Goal: Task Accomplishment & Management: Manage account settings

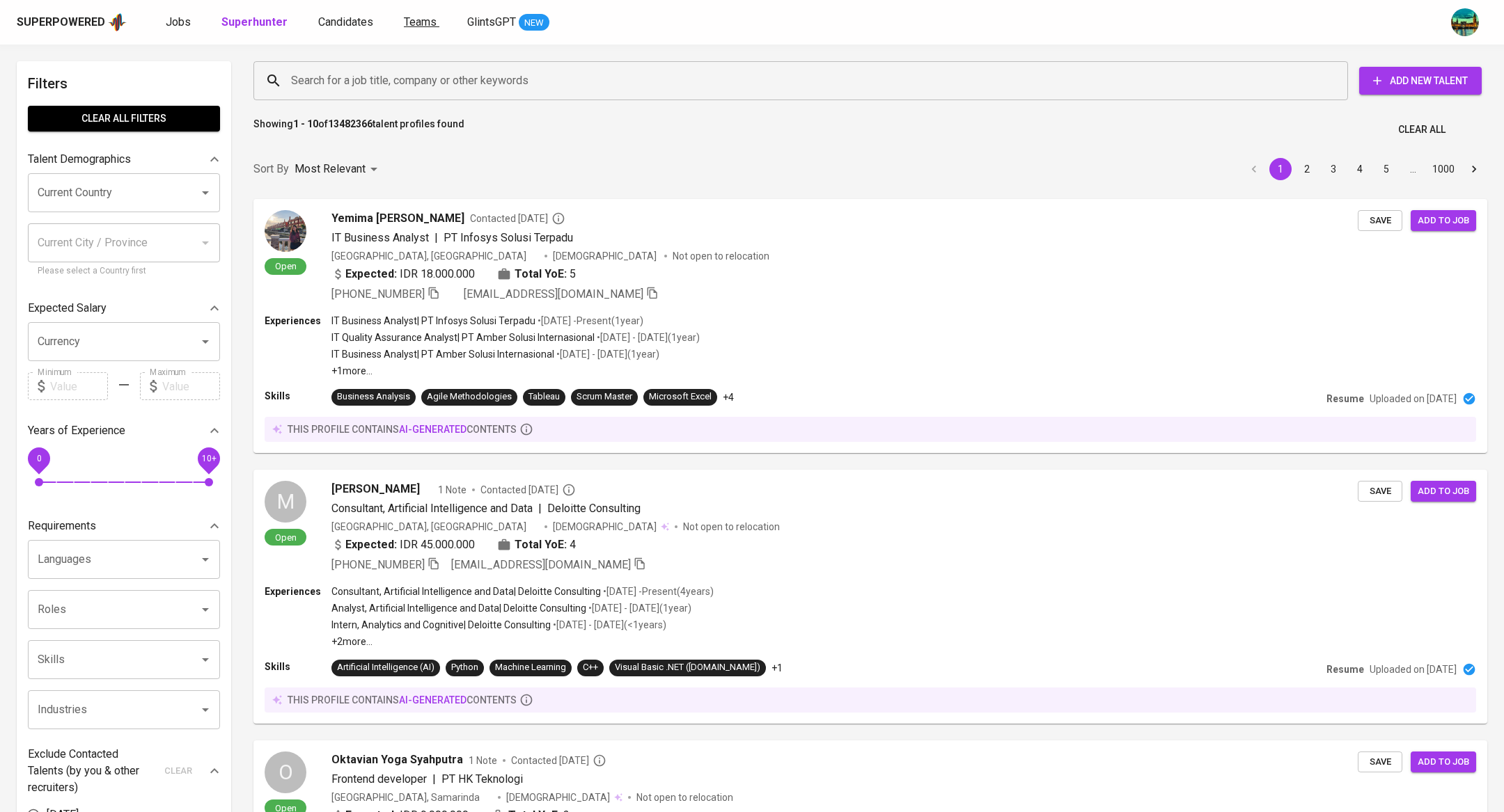
click at [418, 21] on span "Teams" at bounding box center [420, 22] width 33 height 14
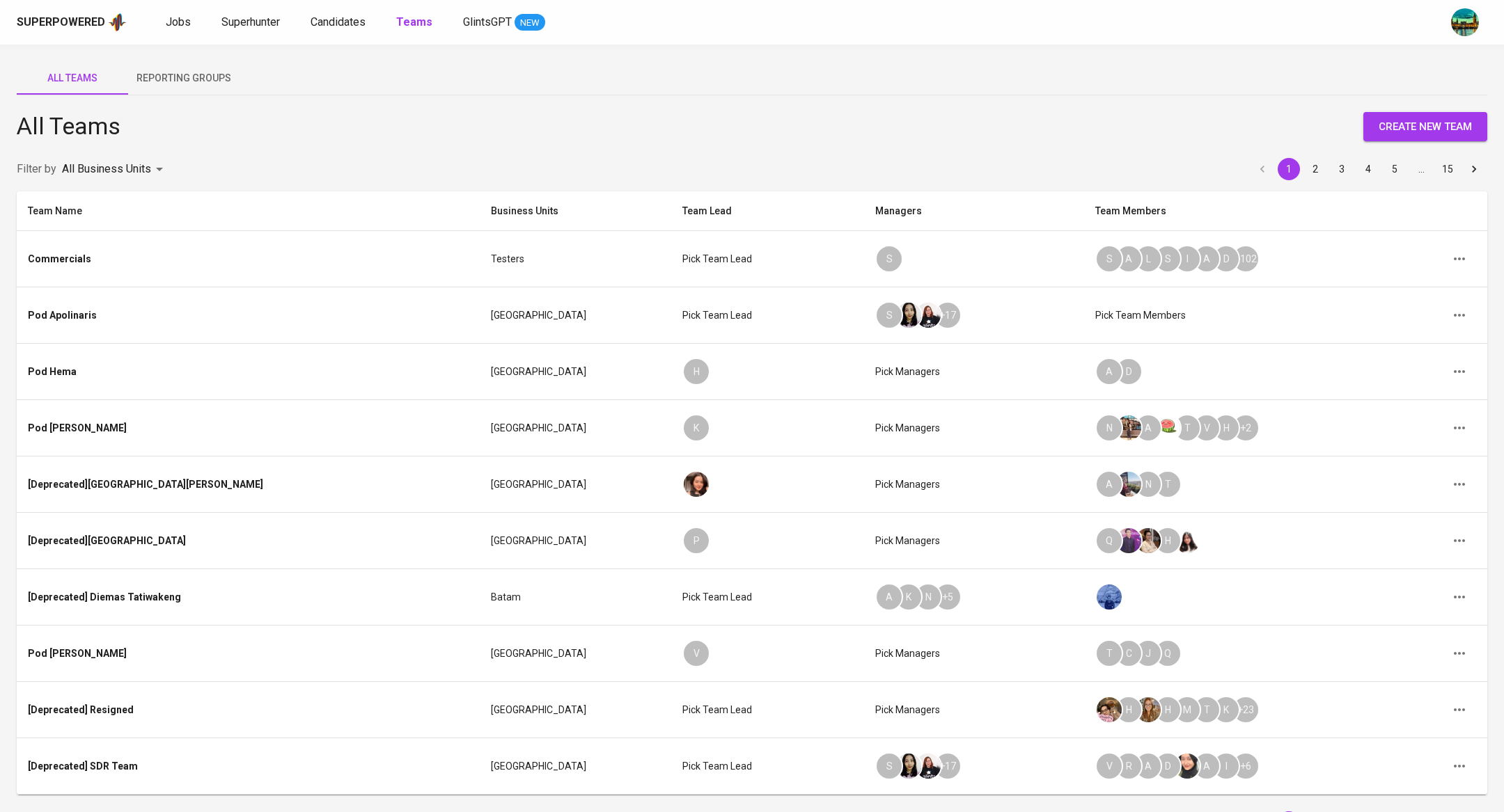
click at [126, 166] on body "Superpowered Jobs Superhunter Candidates Teams GlintsGPT NEW All Teams Reportin…" at bounding box center [752, 452] width 1504 height 903
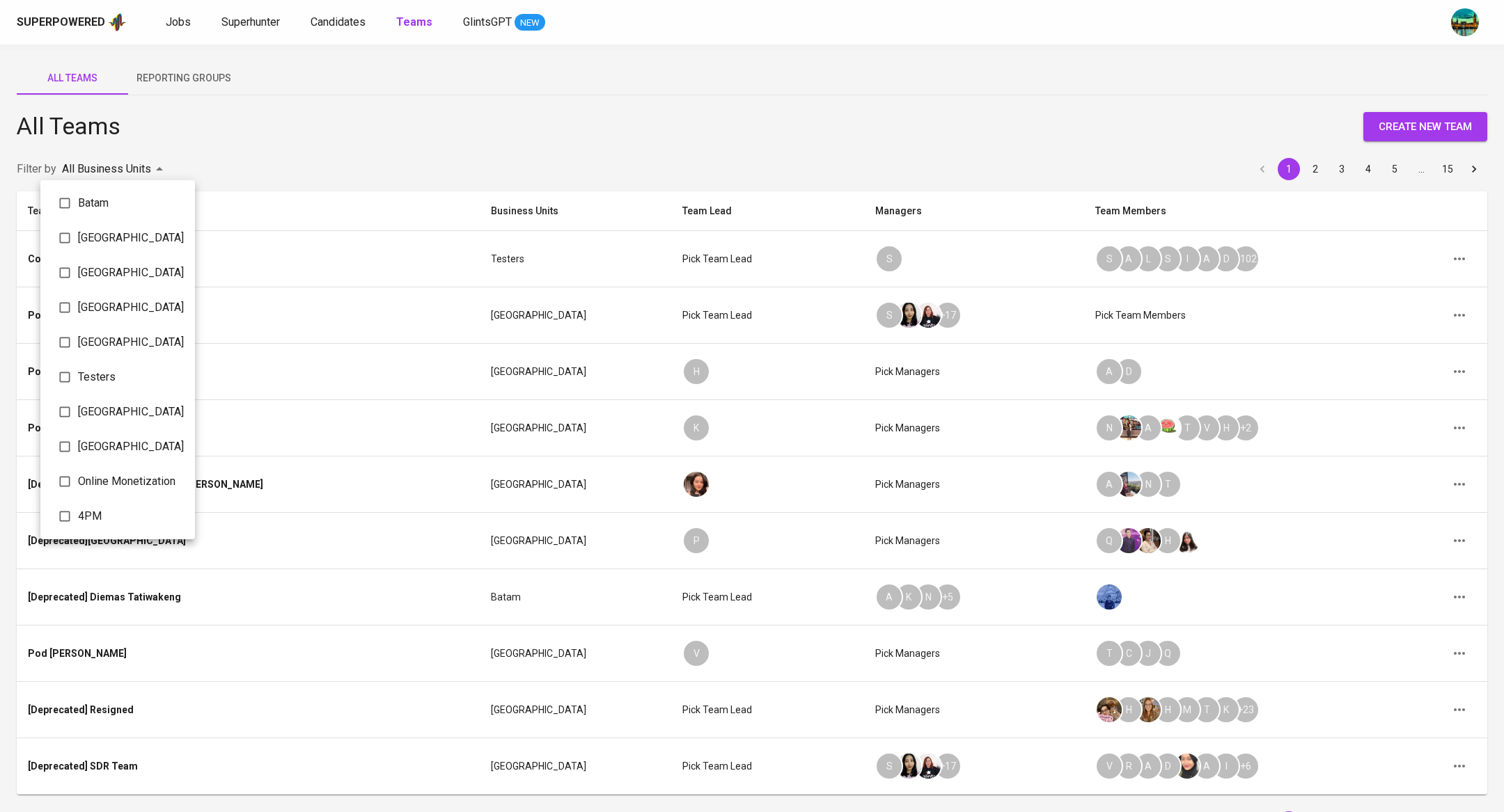
click at [101, 203] on span "Batam" at bounding box center [130, 203] width 106 height 17
type input "069fe4ad-946e-4092-af58-51a7c752ed00"
checkbox input "true"
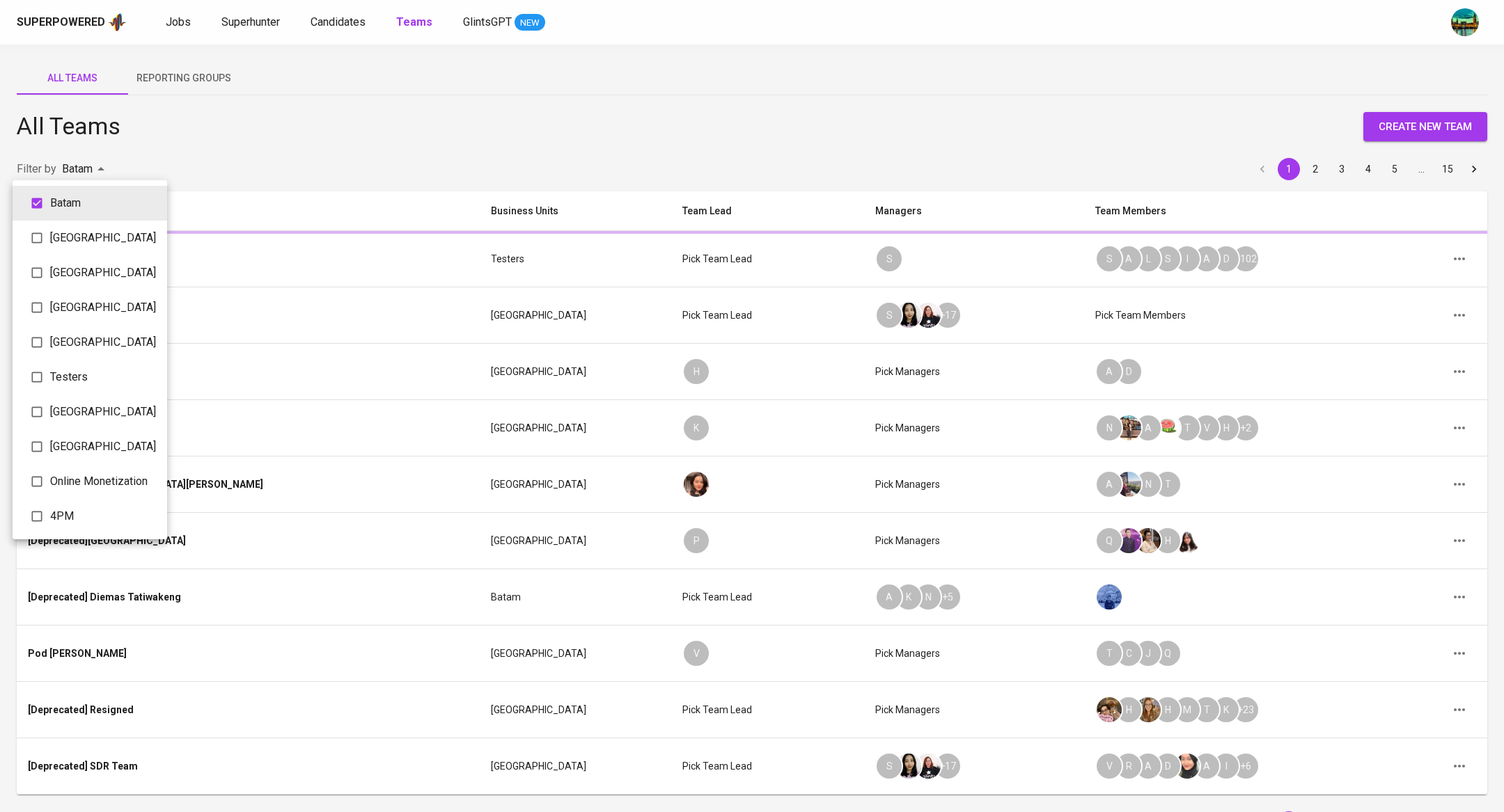
click at [455, 116] on div at bounding box center [752, 406] width 1504 height 812
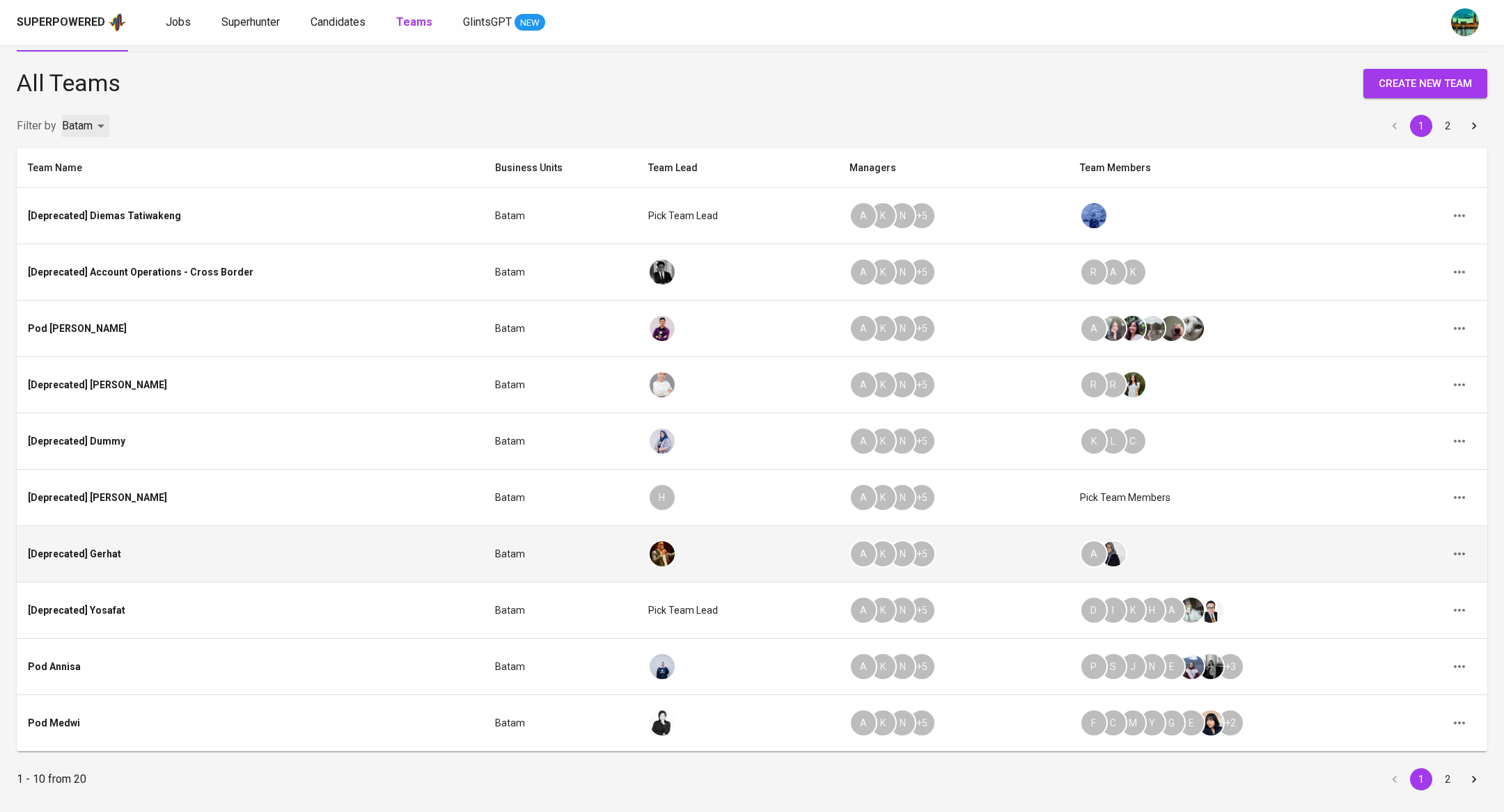
scroll to position [51, 0]
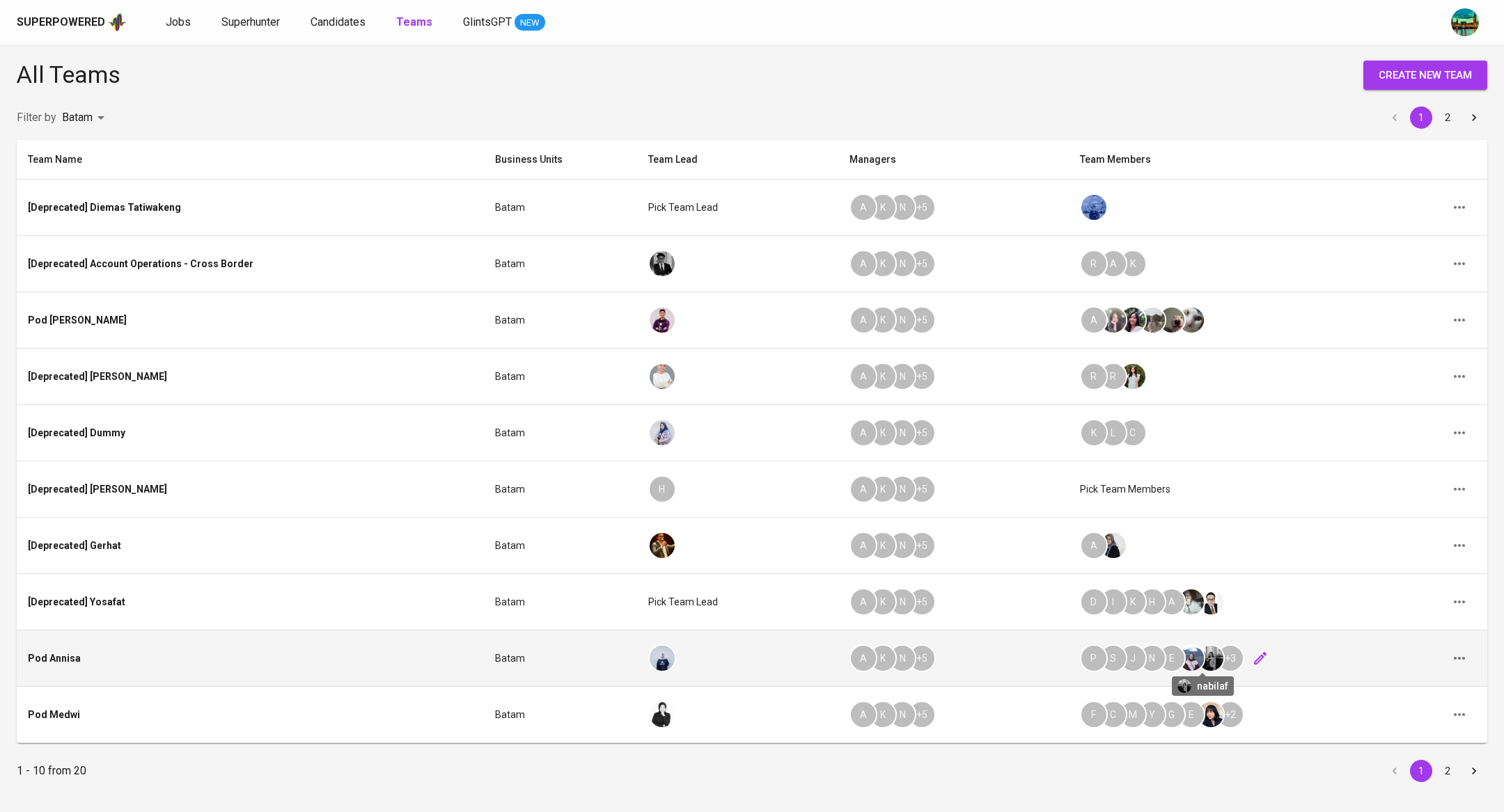
click at [1214, 656] on img at bounding box center [1211, 658] width 25 height 25
click at [1254, 660] on icon "button" at bounding box center [1260, 658] width 13 height 13
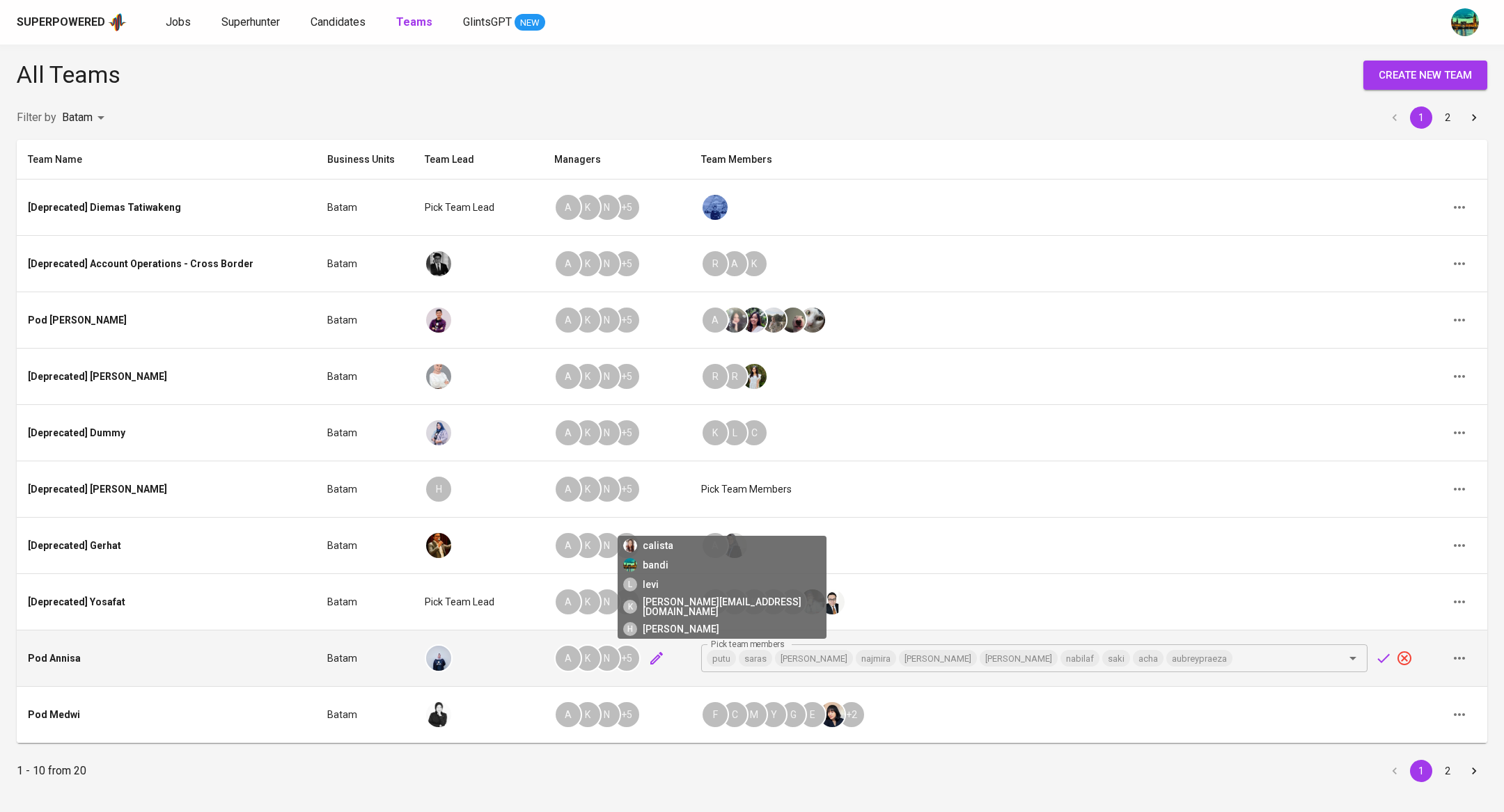
click at [641, 657] on div "+ 5" at bounding box center [627, 658] width 28 height 28
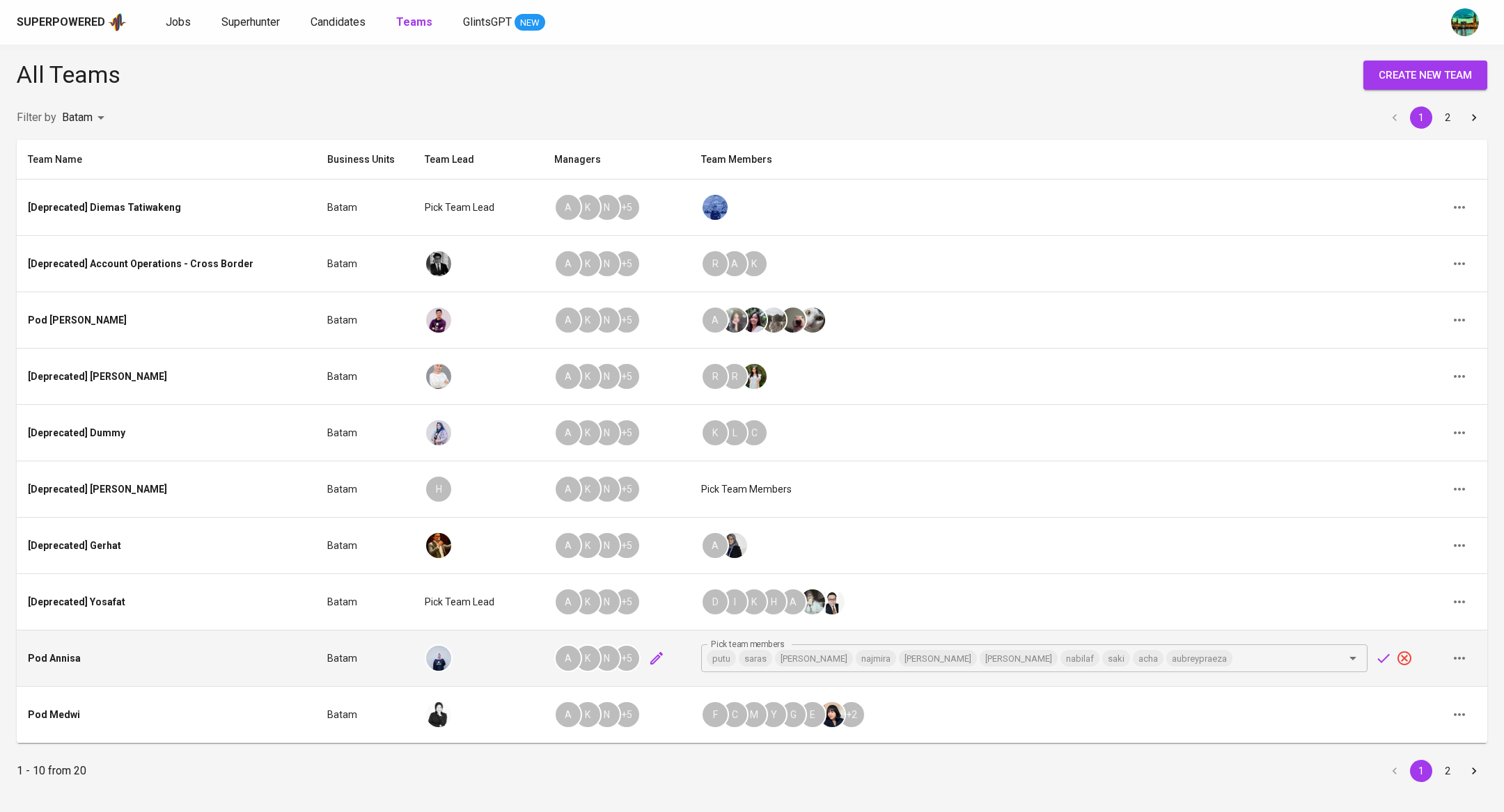
click at [665, 658] on icon "button" at bounding box center [657, 658] width 17 height 17
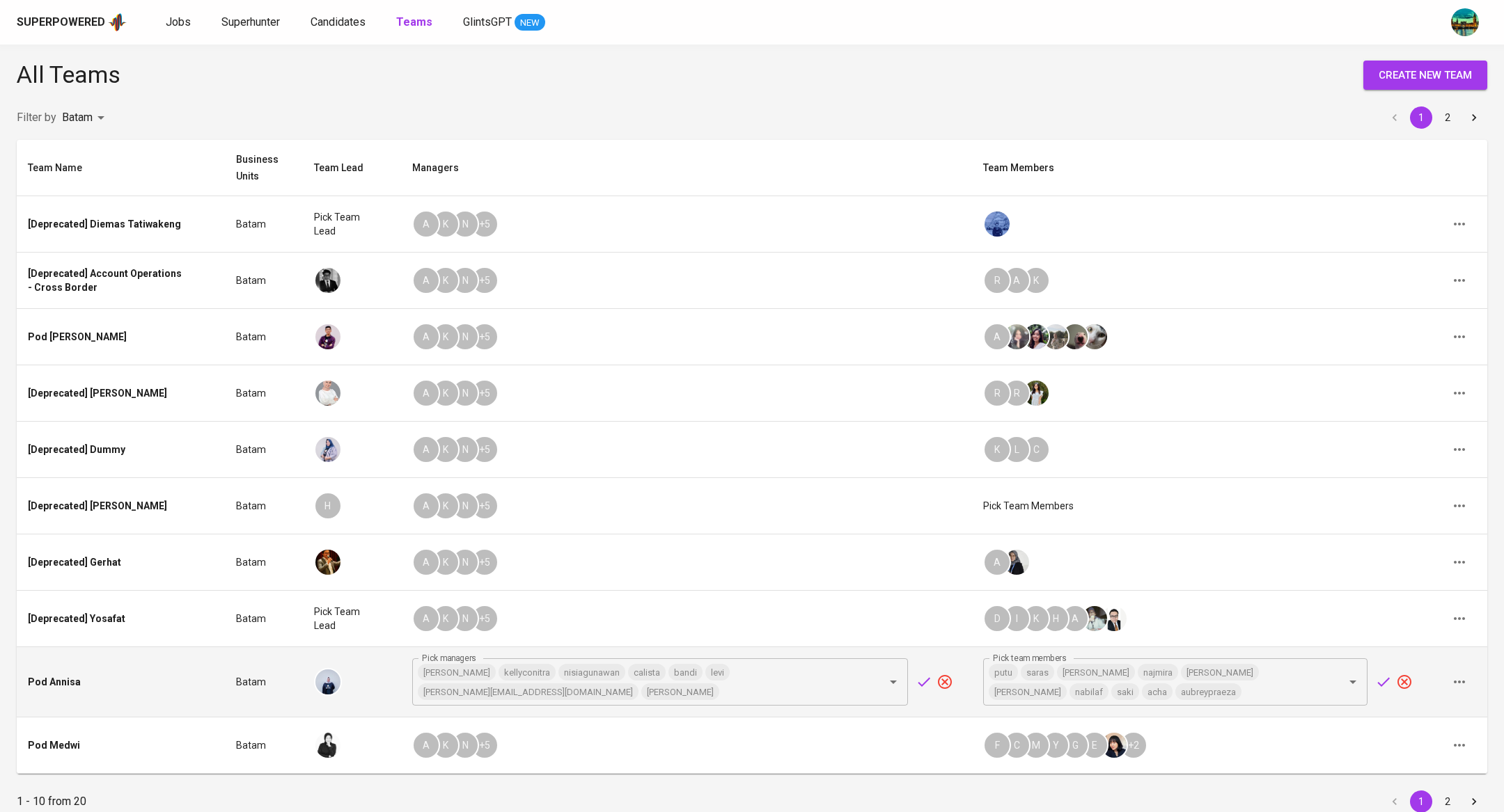
click at [1452, 686] on icon "button" at bounding box center [1459, 682] width 17 height 17
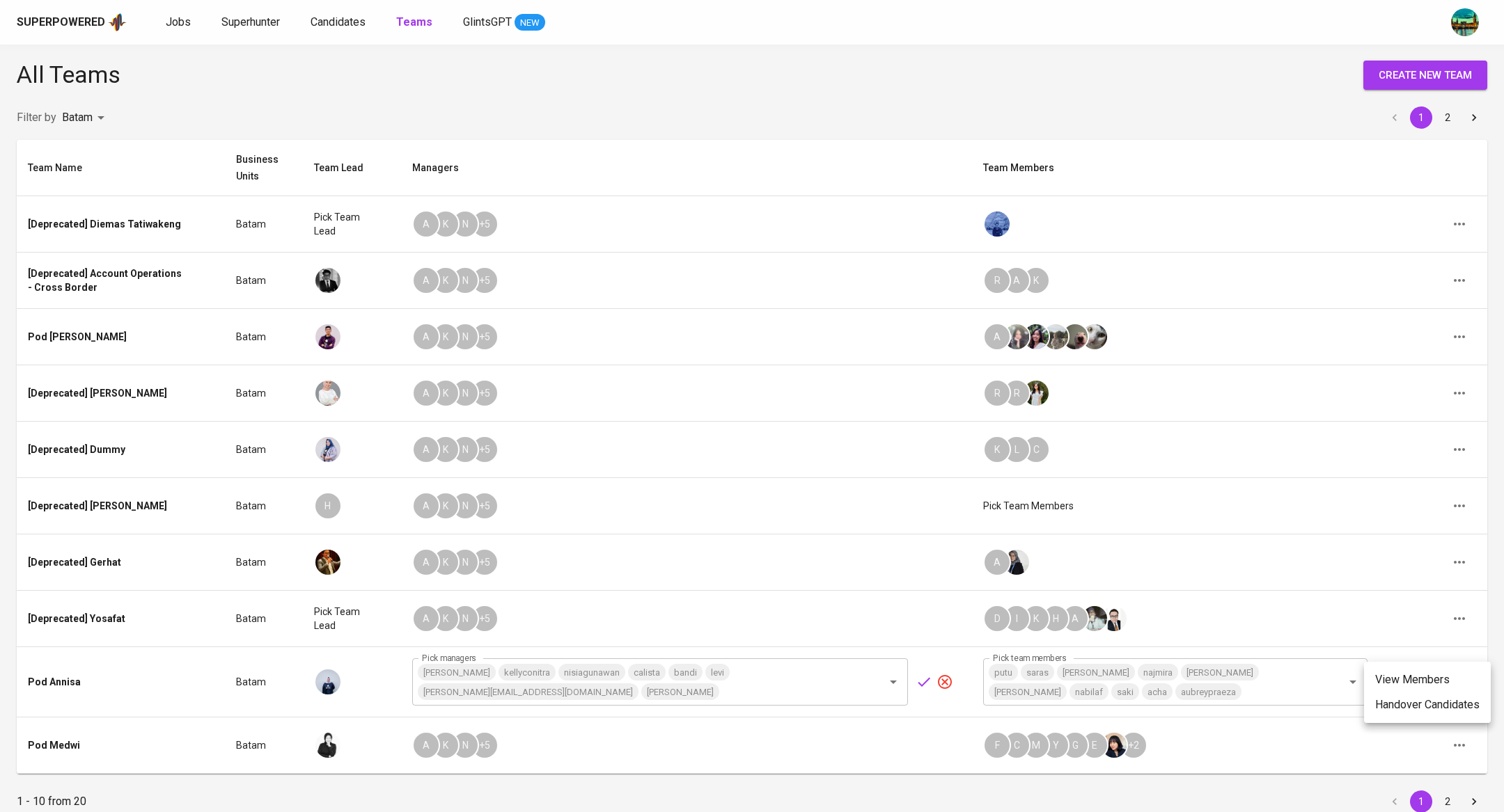
click at [1444, 706] on li "Handover Candidates" at bounding box center [1427, 705] width 127 height 25
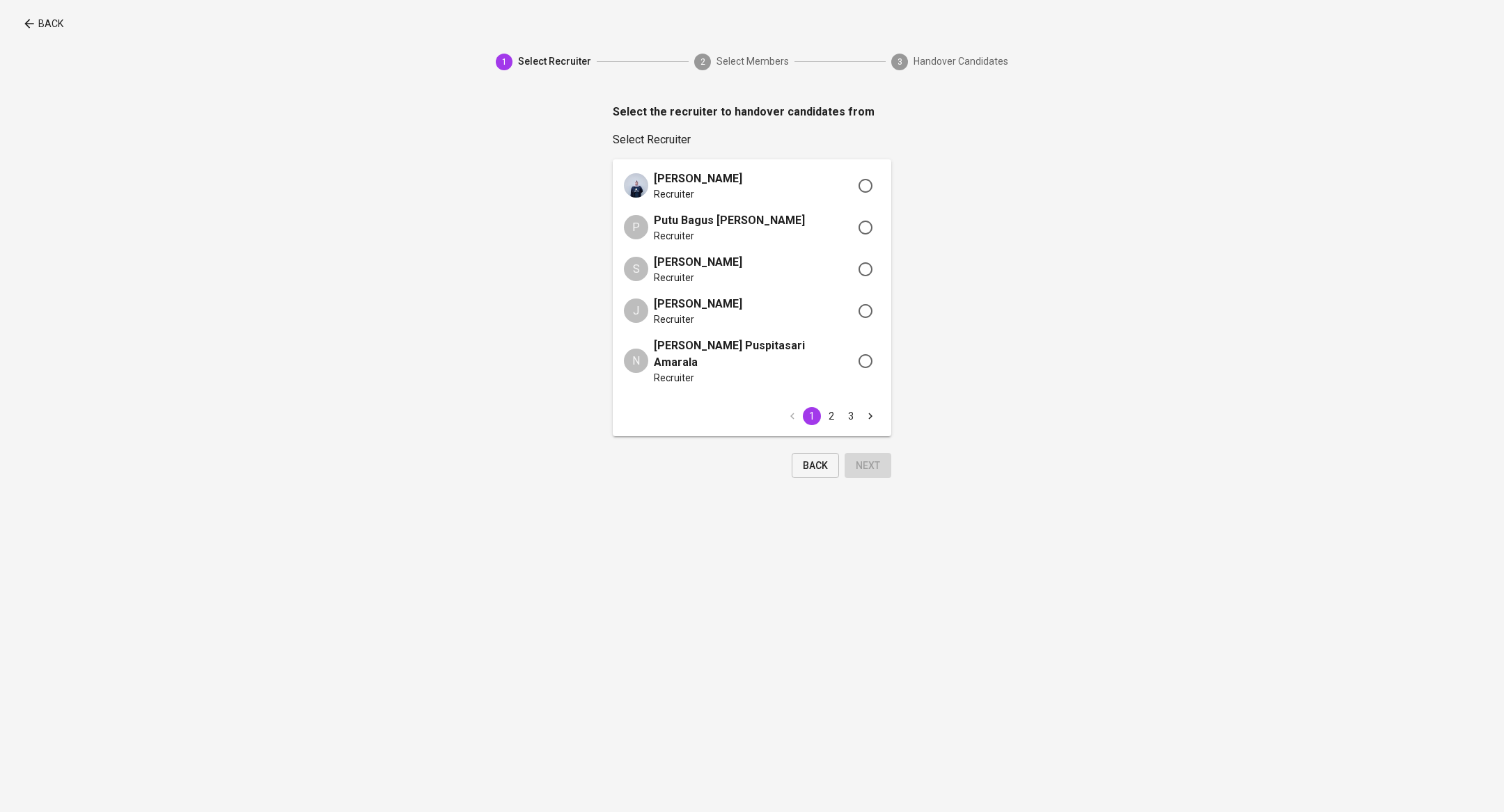
click at [835, 311] on div "J [PERSON_NAME] Recruiter" at bounding box center [752, 311] width 256 height 30
click at [876, 311] on input "radio" at bounding box center [866, 311] width 30 height 30
radio input "true"
click at [872, 457] on span "Next" at bounding box center [867, 466] width 24 height 18
click at [866, 180] on input "checkbox" at bounding box center [866, 186] width 30 height 30
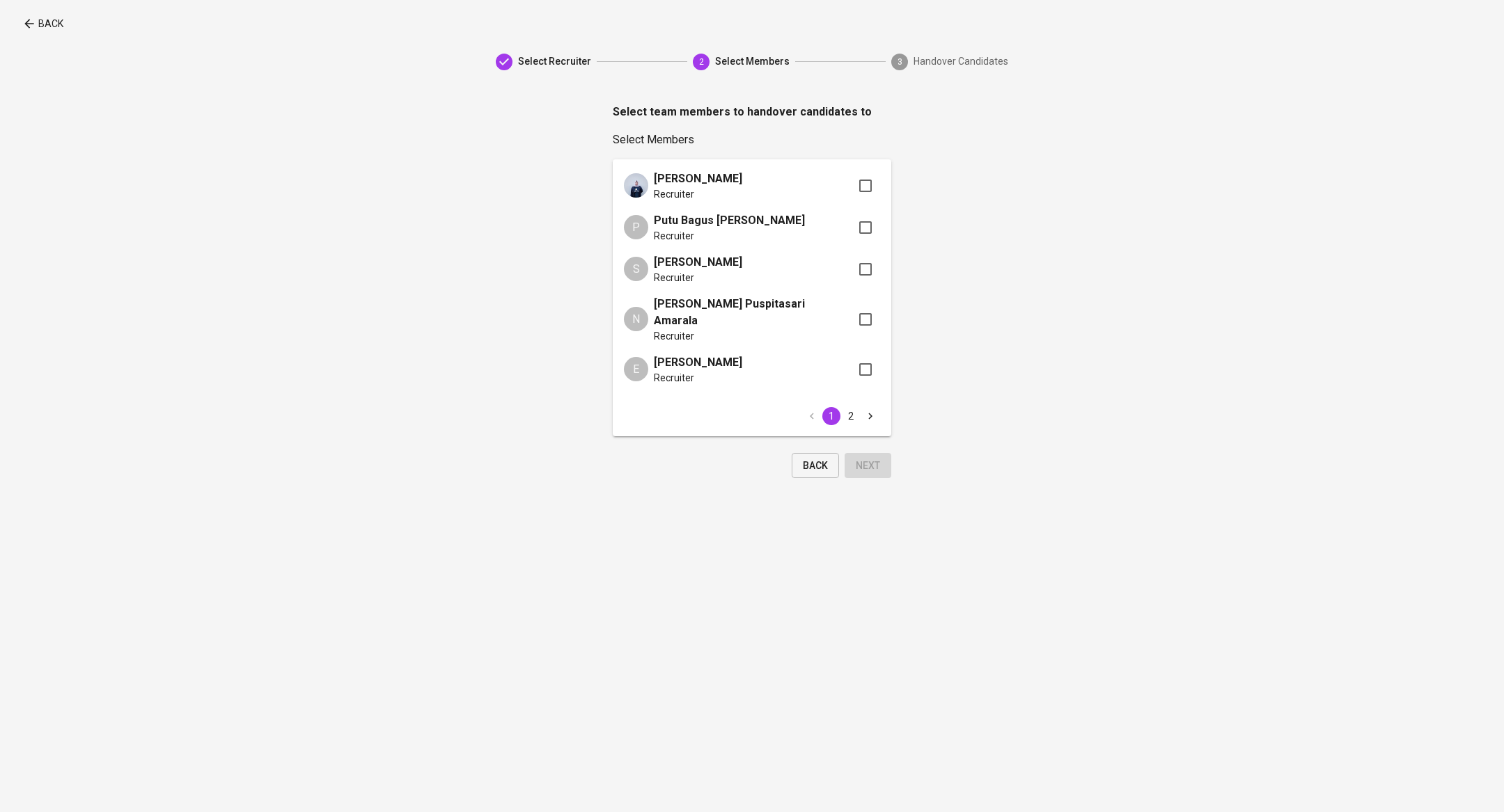
checkbox input "true"
click at [863, 457] on span "Next" at bounding box center [867, 466] width 24 height 18
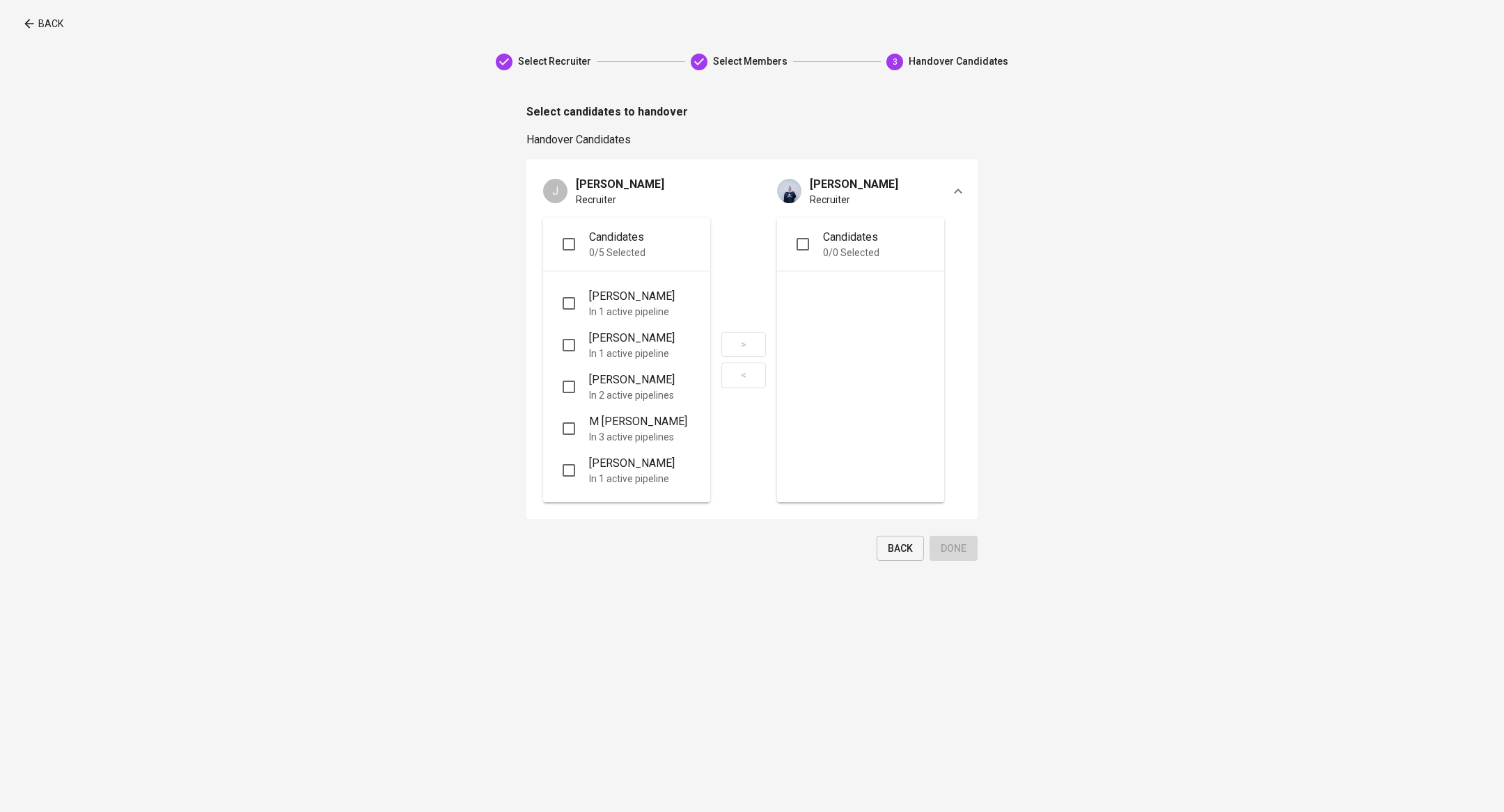
click at [563, 300] on input "checkbox" at bounding box center [568, 303] width 30 height 41
checkbox input "true"
click at [569, 344] on input "checkbox" at bounding box center [568, 344] width 30 height 41
checkbox input "true"
click at [567, 394] on input "checkbox" at bounding box center [568, 387] width 30 height 41
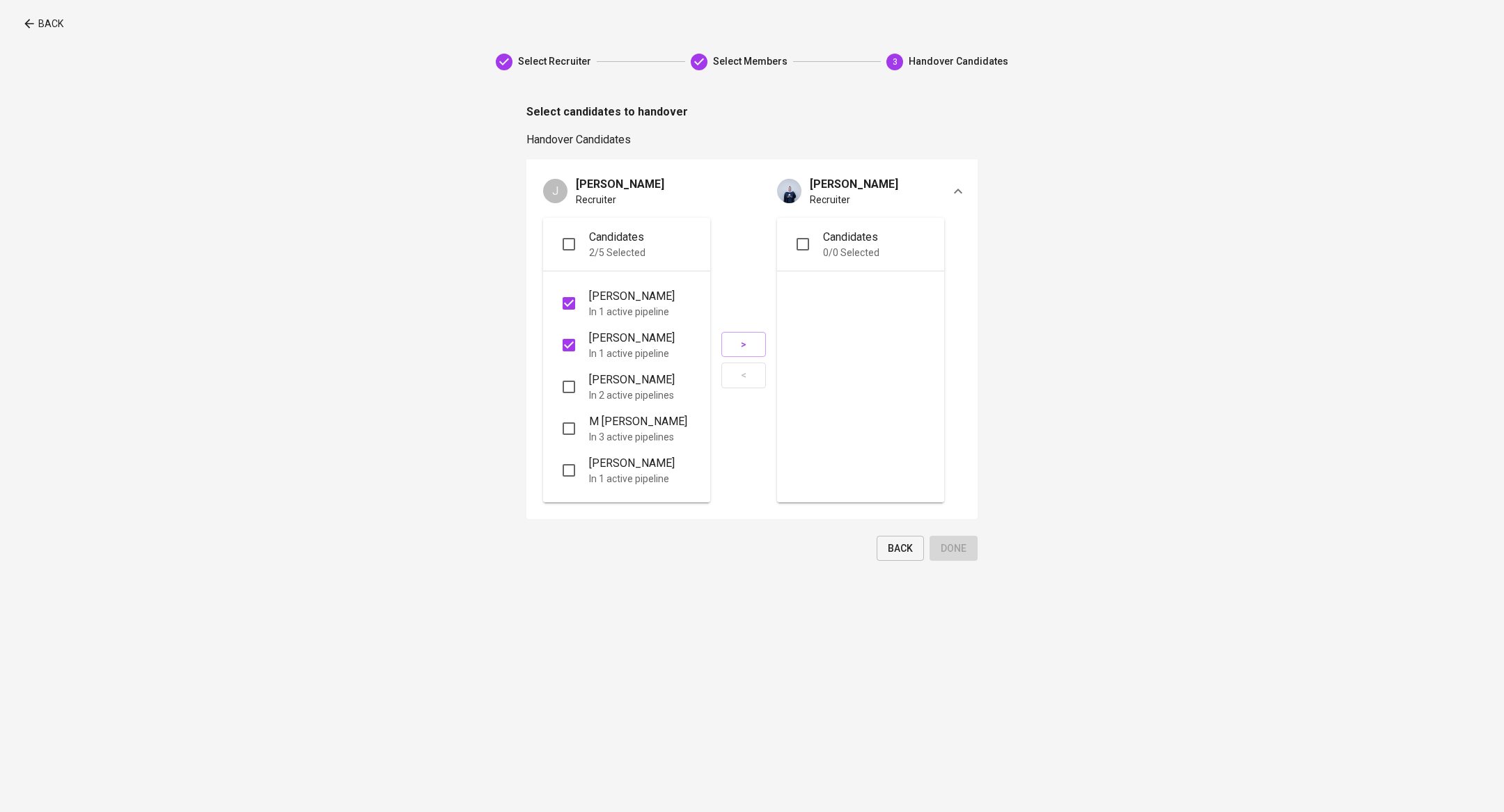
checkbox input "true"
click at [567, 439] on input "checkbox" at bounding box center [568, 428] width 30 height 41
checkbox input "true"
click at [562, 476] on input "checkbox" at bounding box center [568, 470] width 30 height 41
checkbox input "true"
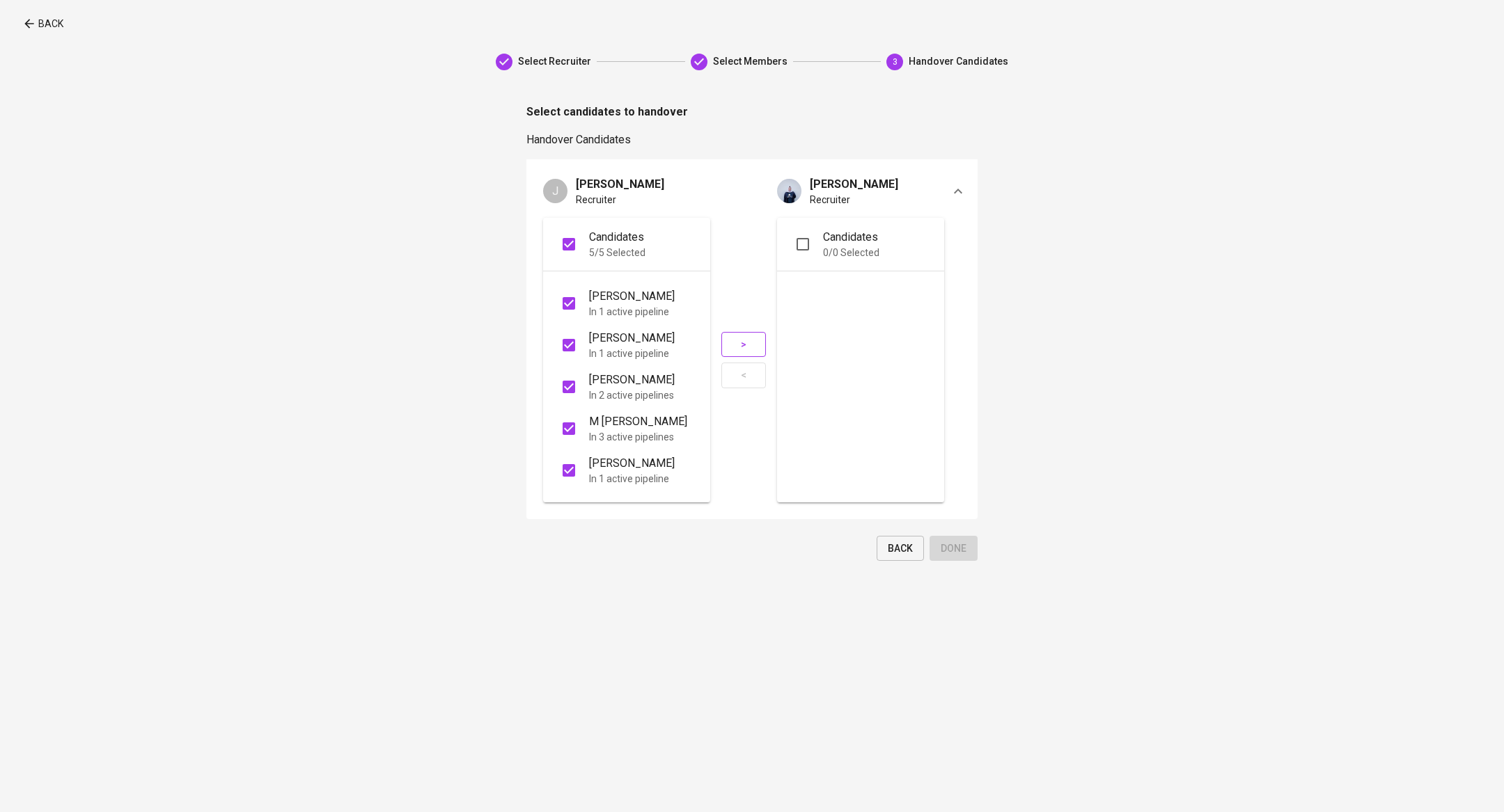
click at [738, 339] on span ">" at bounding box center [743, 344] width 22 height 18
checkbox input "false"
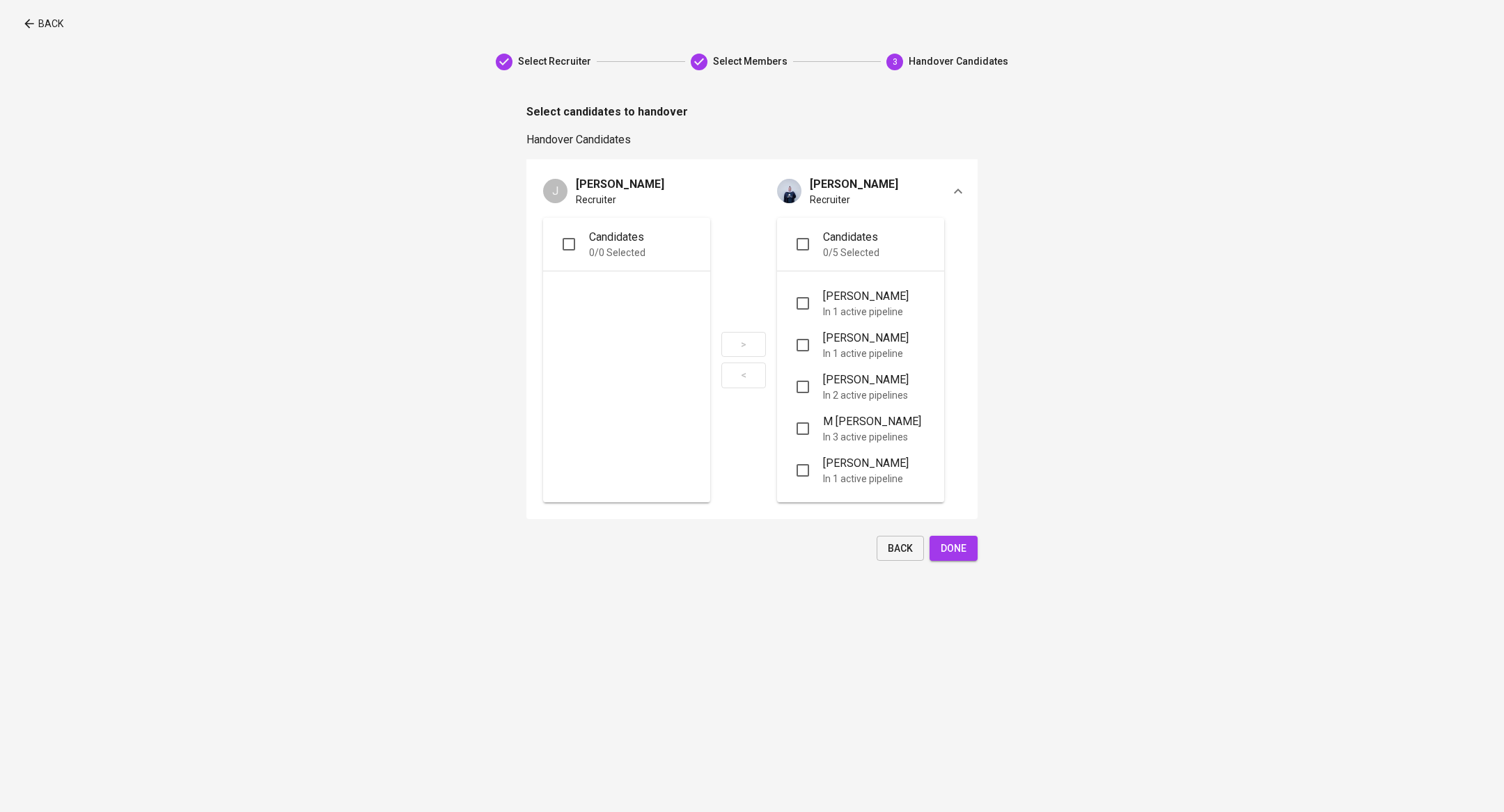
click at [962, 543] on span "Done" at bounding box center [953, 549] width 26 height 18
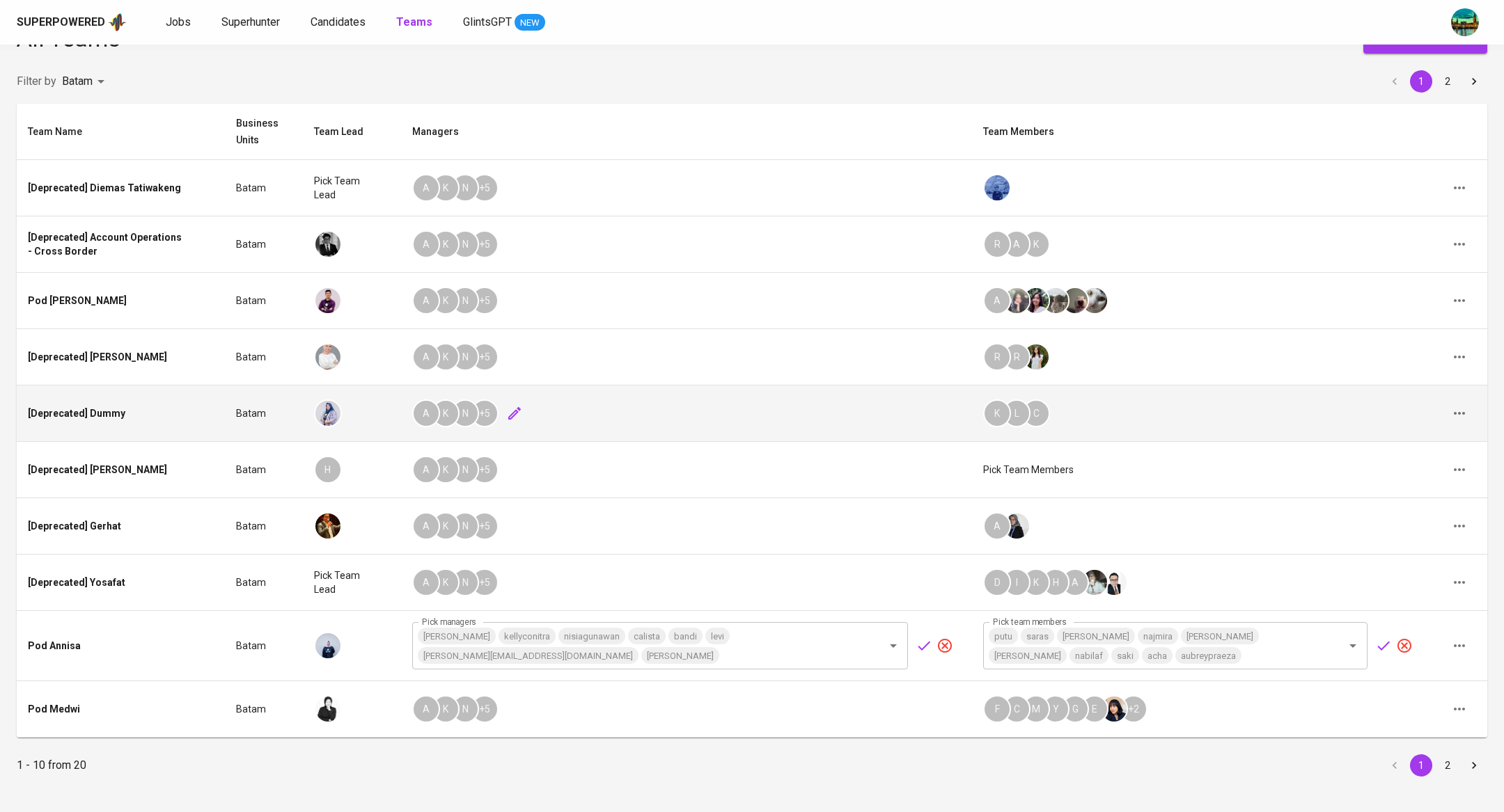
scroll to position [93, 0]
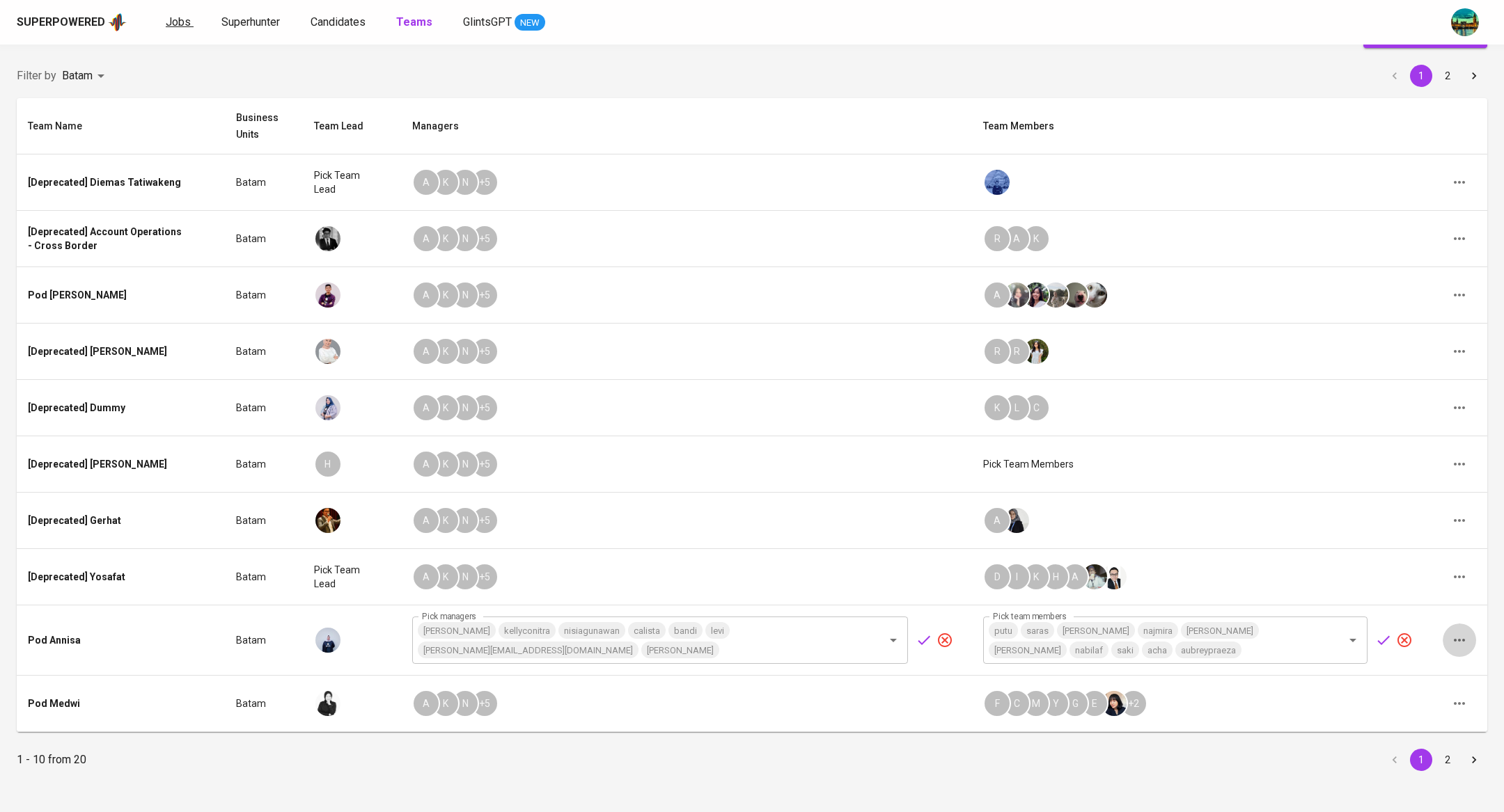
click at [182, 19] on span "Jobs" at bounding box center [178, 22] width 25 height 14
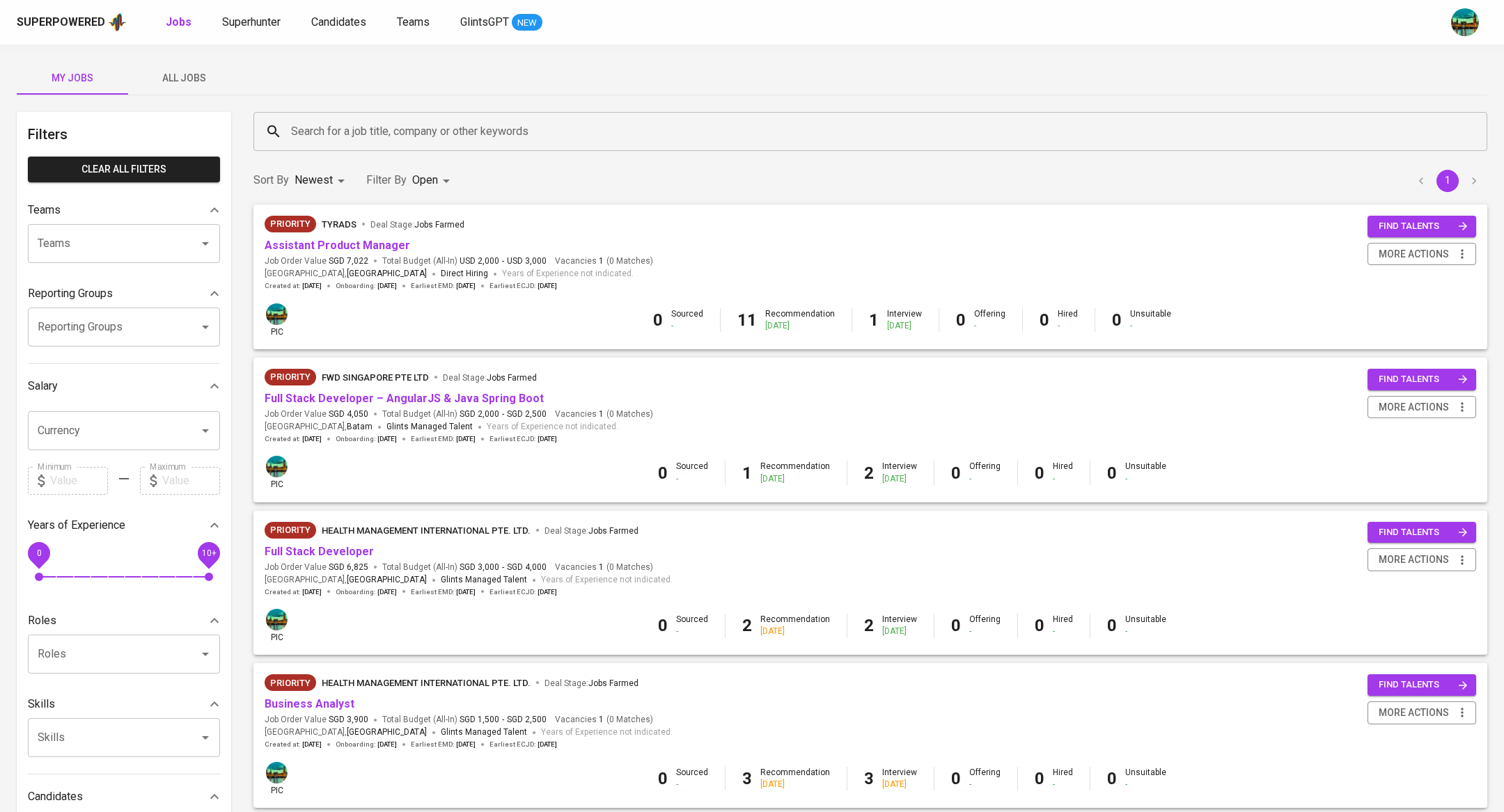
click at [172, 74] on span "All Jobs" at bounding box center [184, 78] width 95 height 18
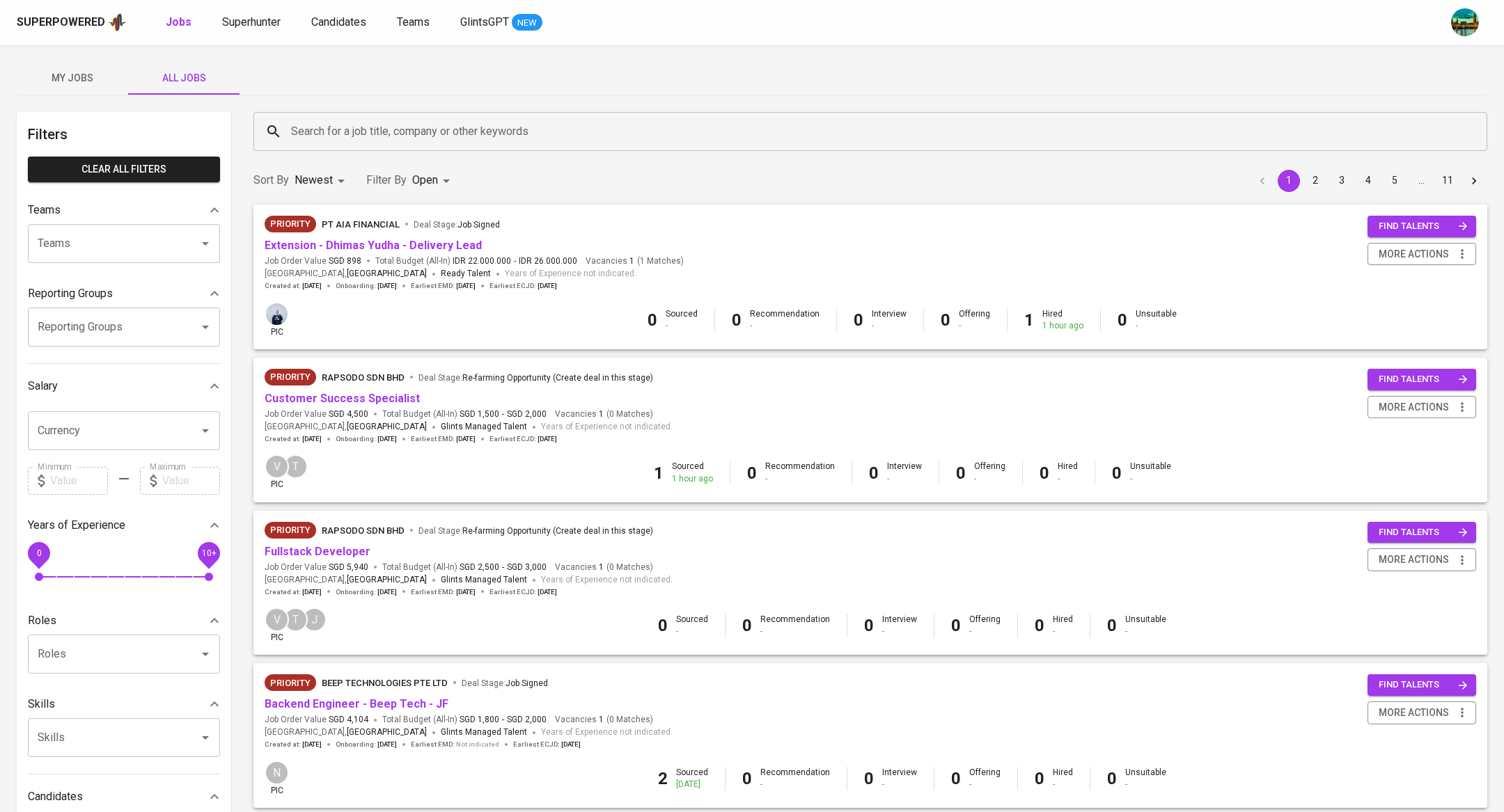
click at [78, 305] on div "Reporting Groups" at bounding box center [124, 293] width 193 height 28
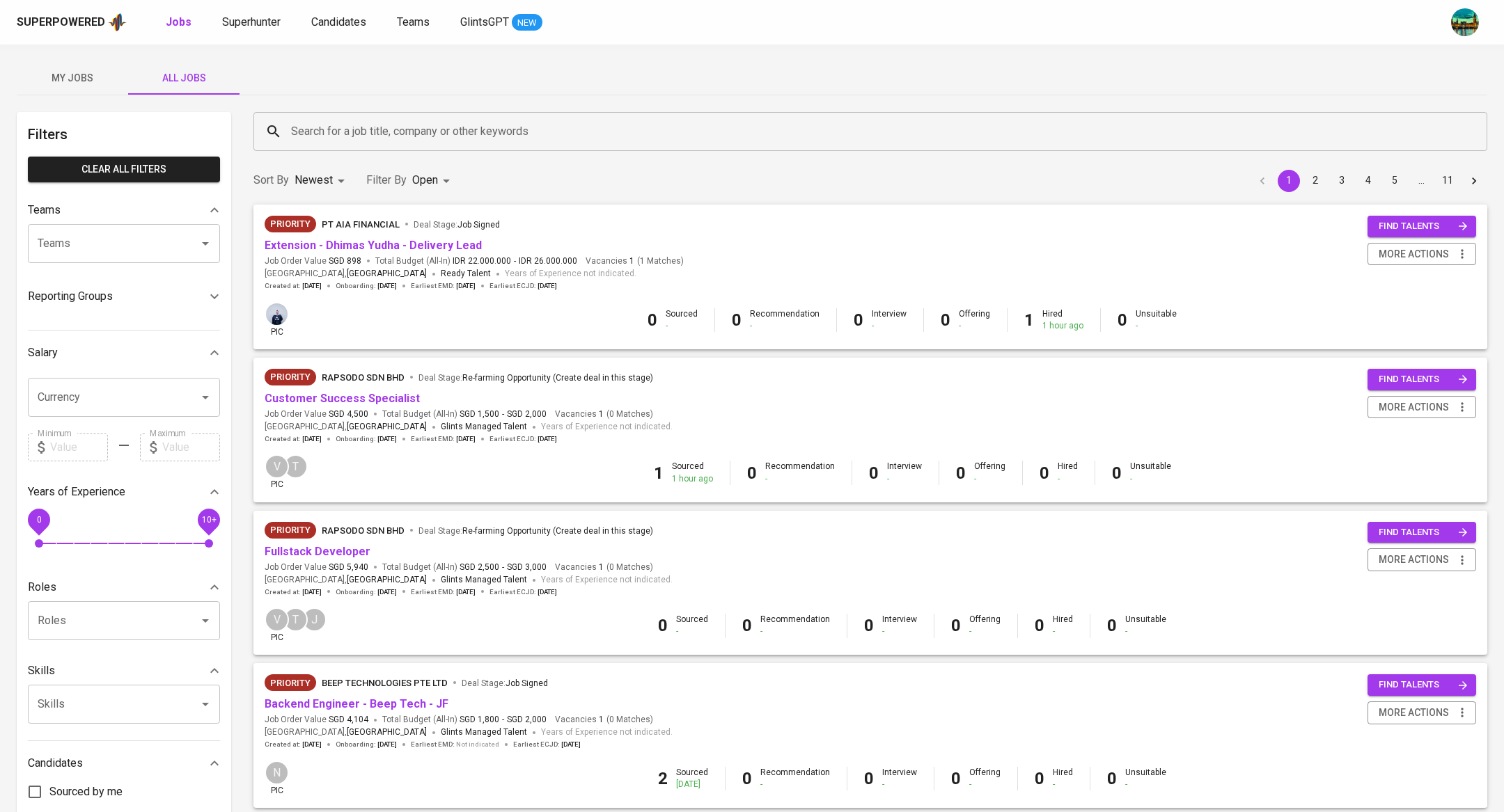
click at [73, 84] on span "My Jobs" at bounding box center [73, 78] width 95 height 18
click at [75, 87] on button "My Jobs" at bounding box center [73, 78] width 111 height 34
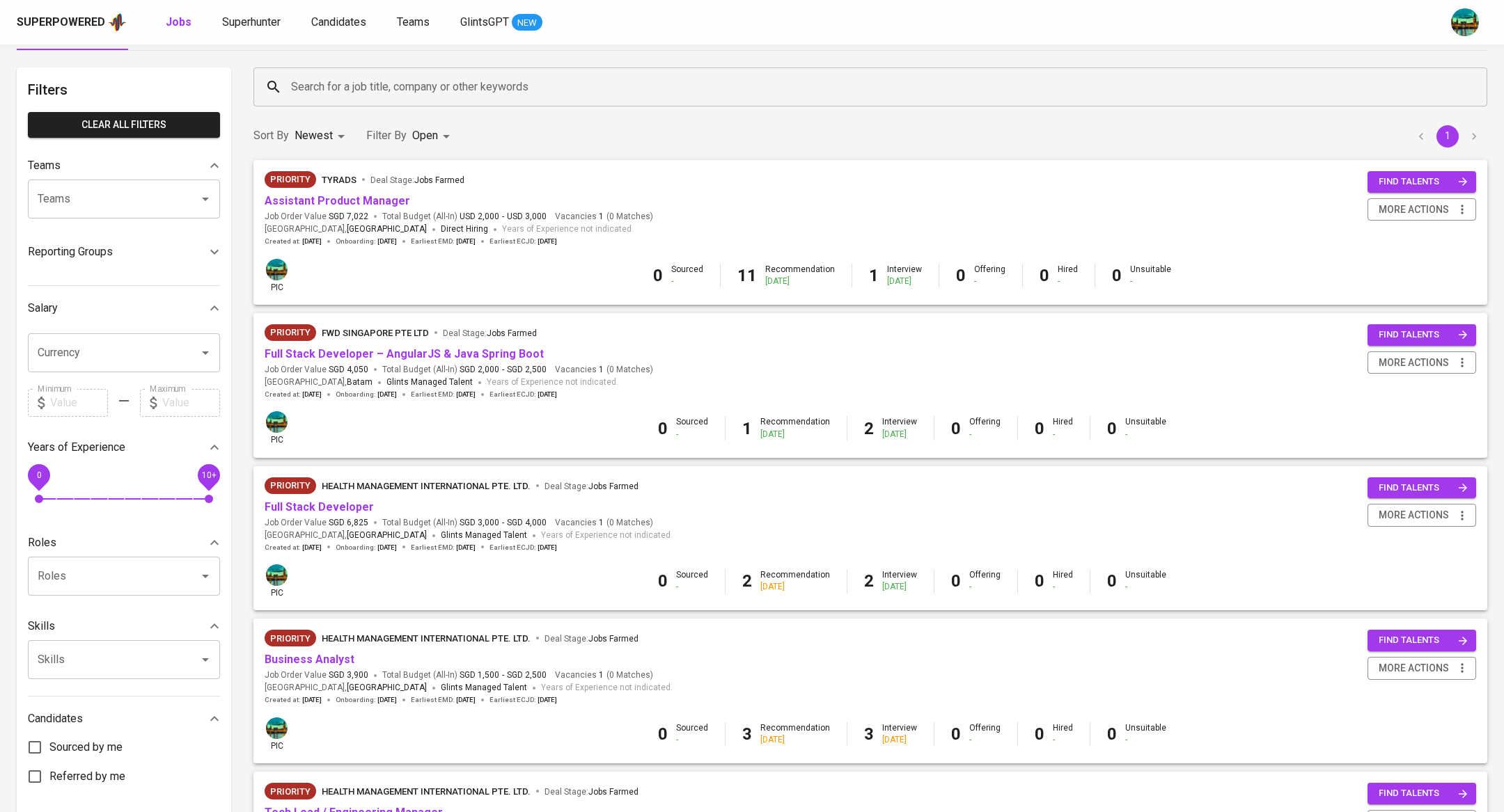
scroll to position [46, 0]
